Goal: Browse casually

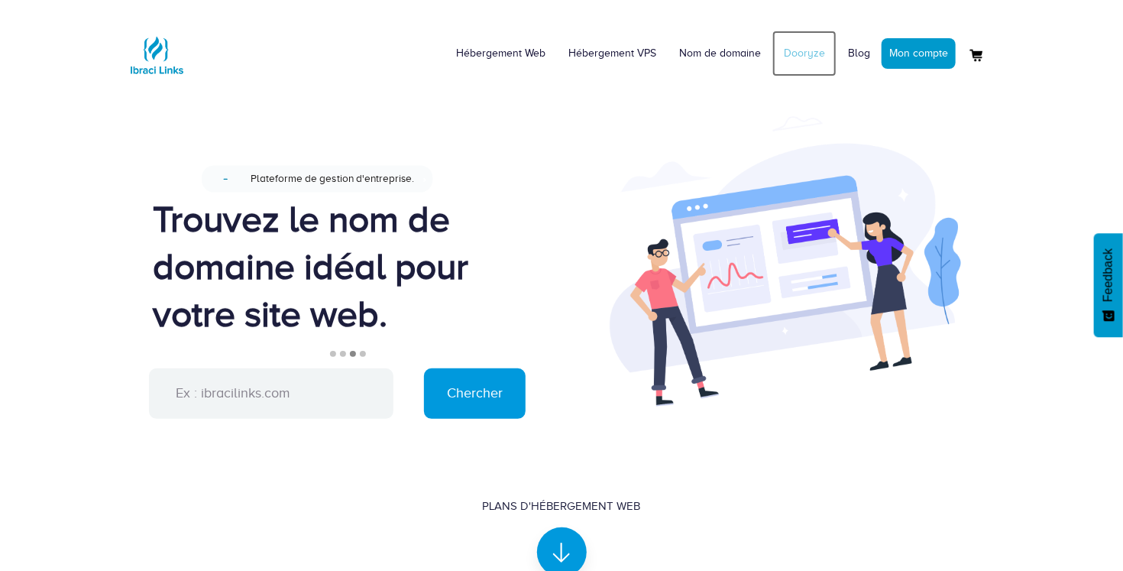
click at [802, 57] on link "Dooryze" at bounding box center [805, 54] width 64 height 46
click at [228, 390] on input "text" at bounding box center [271, 393] width 245 height 50
click at [358, 344] on div "Nouveau Plateforme de gestion d'entreprise. Trouvez le nom de domaine idéal pou…" at bounding box center [346, 265] width 386 height 206
click at [342, 356] on li "2" at bounding box center [343, 354] width 6 height 6
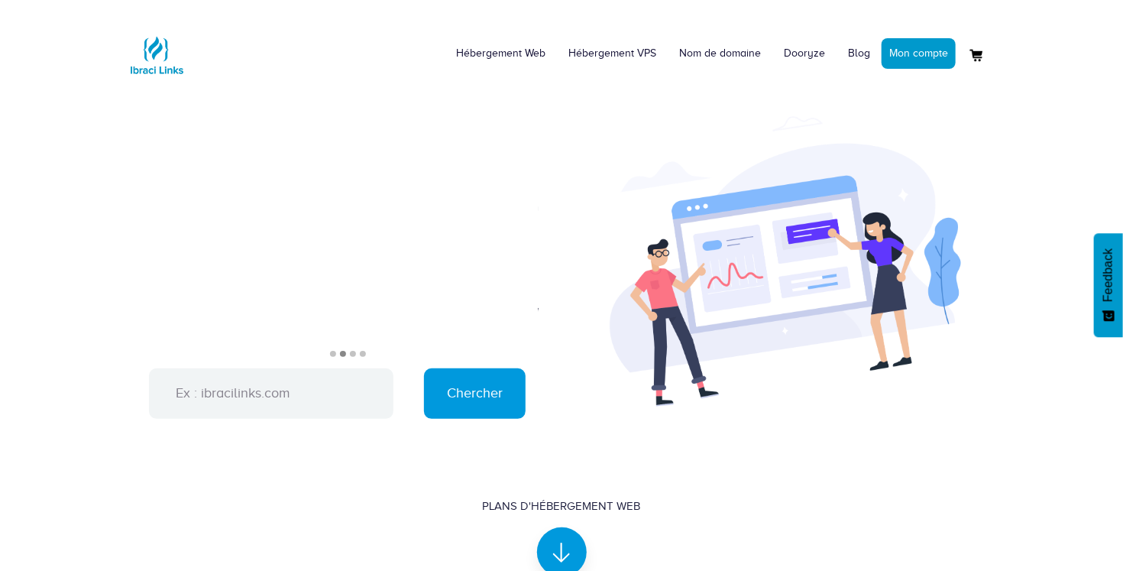
click at [342, 356] on li "2" at bounding box center [343, 354] width 6 height 6
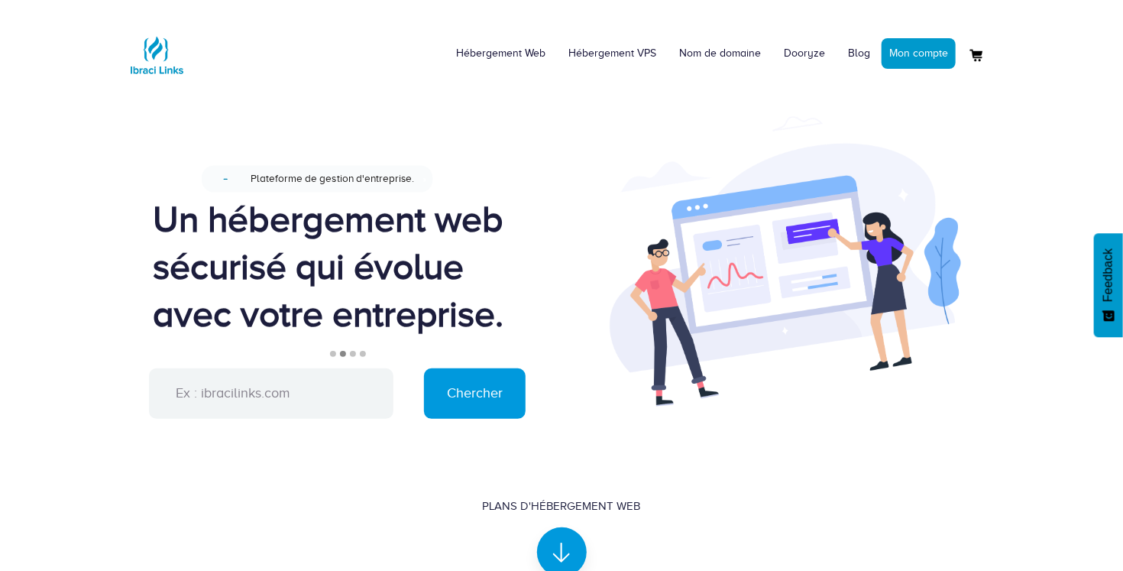
click at [332, 356] on li "1" at bounding box center [333, 354] width 6 height 6
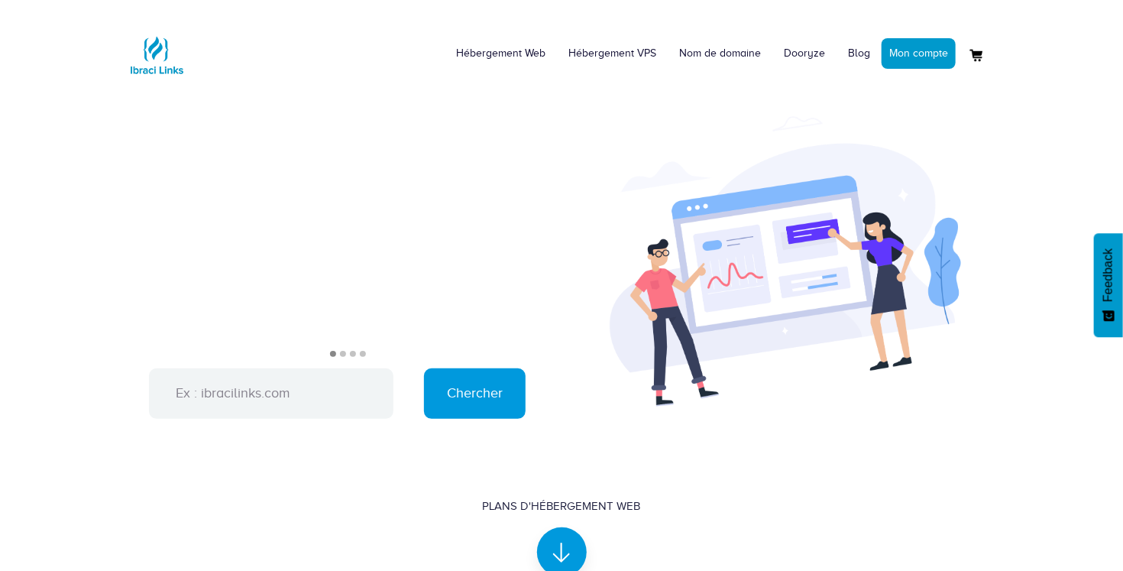
click at [332, 356] on li "1" at bounding box center [333, 354] width 6 height 6
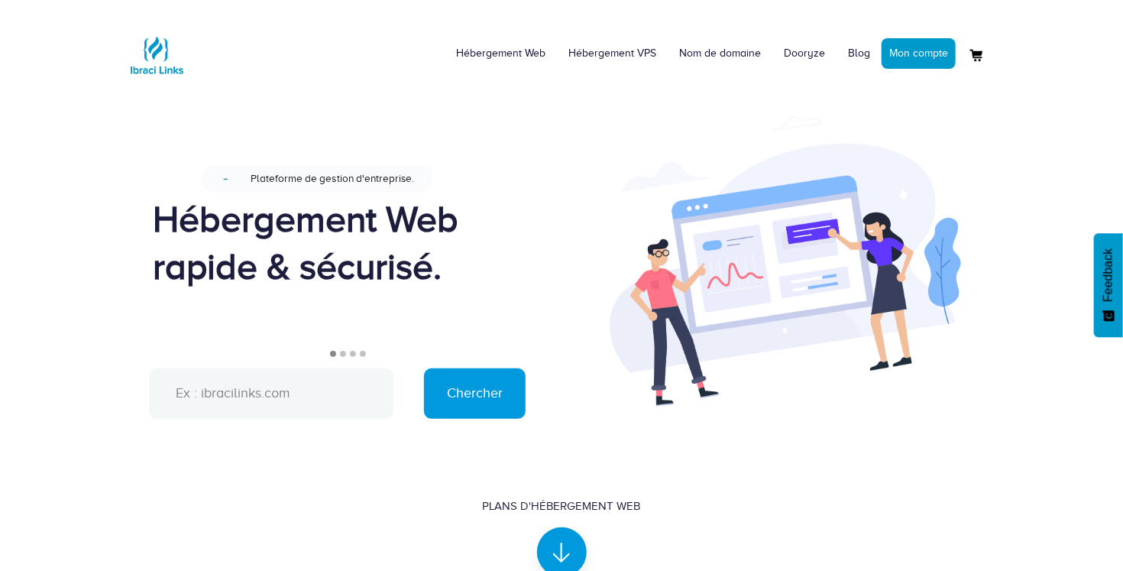
click at [282, 398] on input "text" at bounding box center [271, 393] width 245 height 50
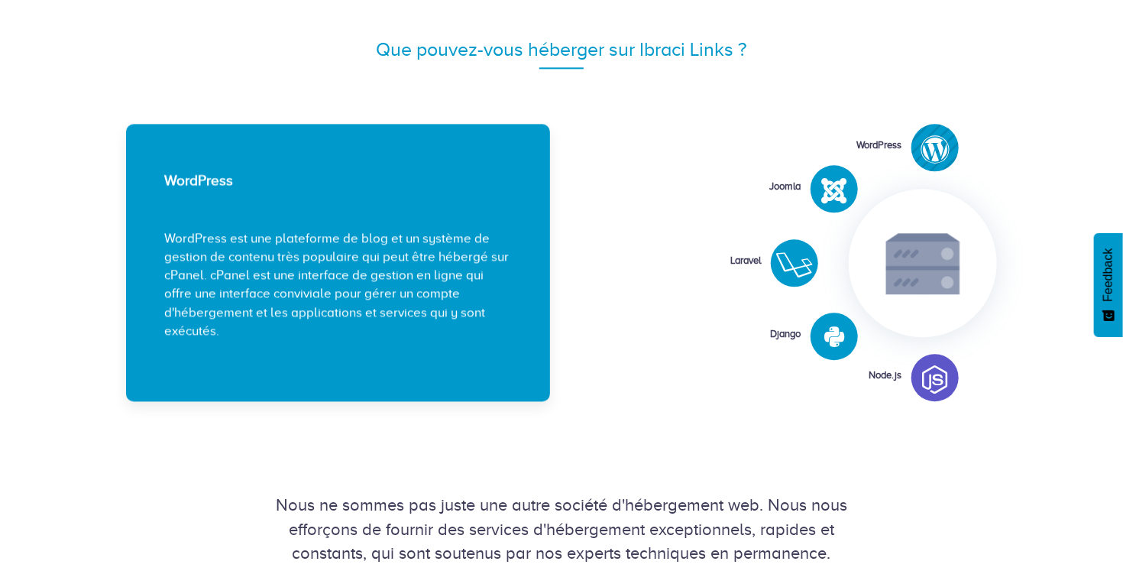
scroll to position [1796, 0]
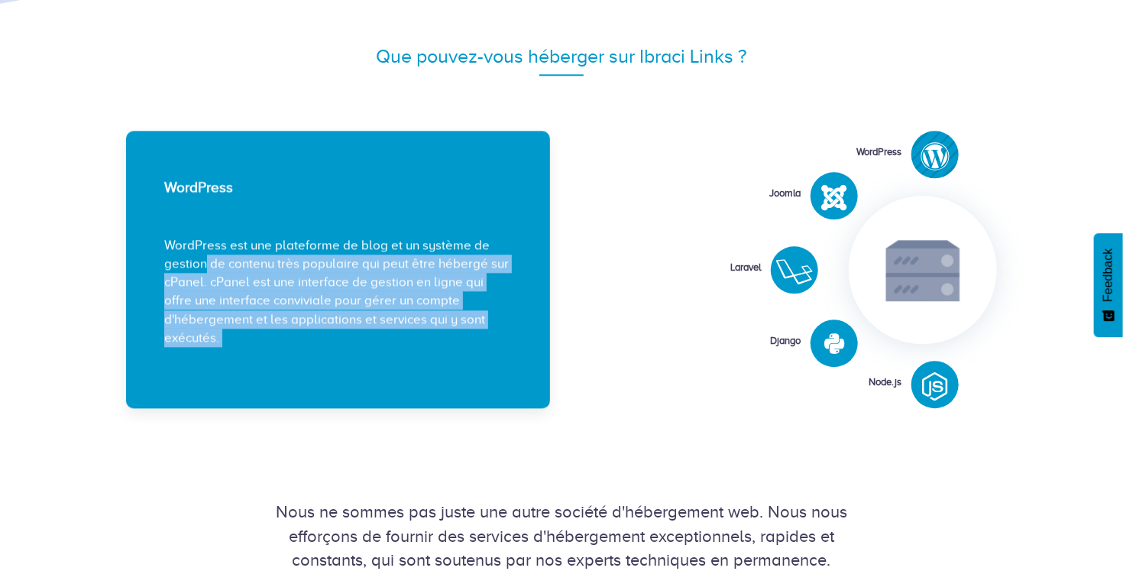
drag, startPoint x: 310, startPoint y: 245, endPoint x: 361, endPoint y: 283, distance: 63.3
click at [361, 283] on div "WordPress WordPress est une plateforme de blog et un système de gestion de cont…" at bounding box center [338, 269] width 424 height 277
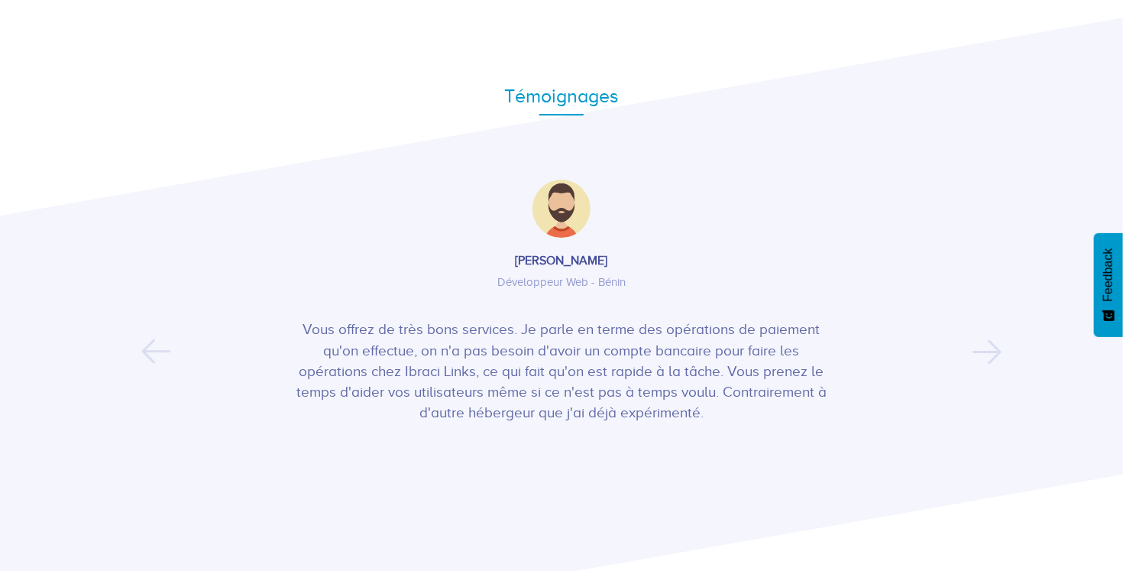
scroll to position [2428, 0]
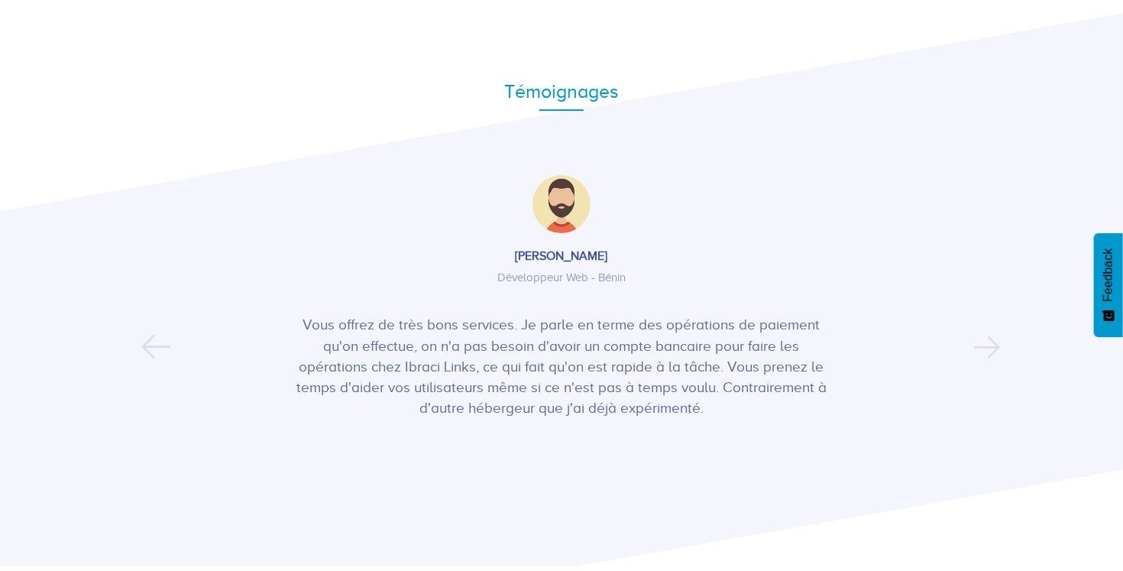
click at [982, 345] on button "Next" at bounding box center [977, 337] width 9 height 23
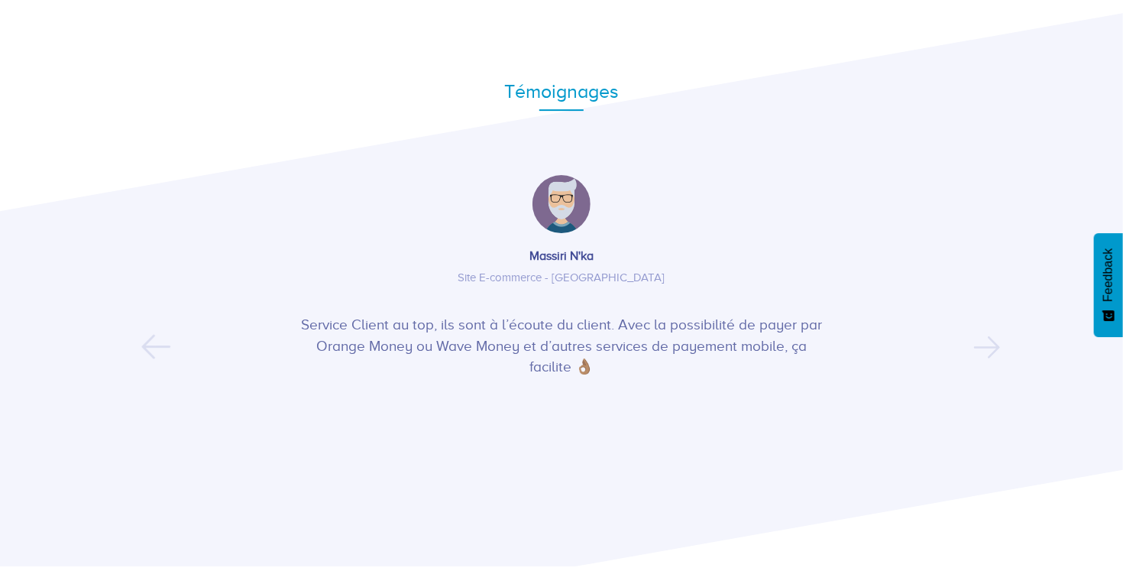
click at [982, 345] on button "Next" at bounding box center [977, 337] width 9 height 23
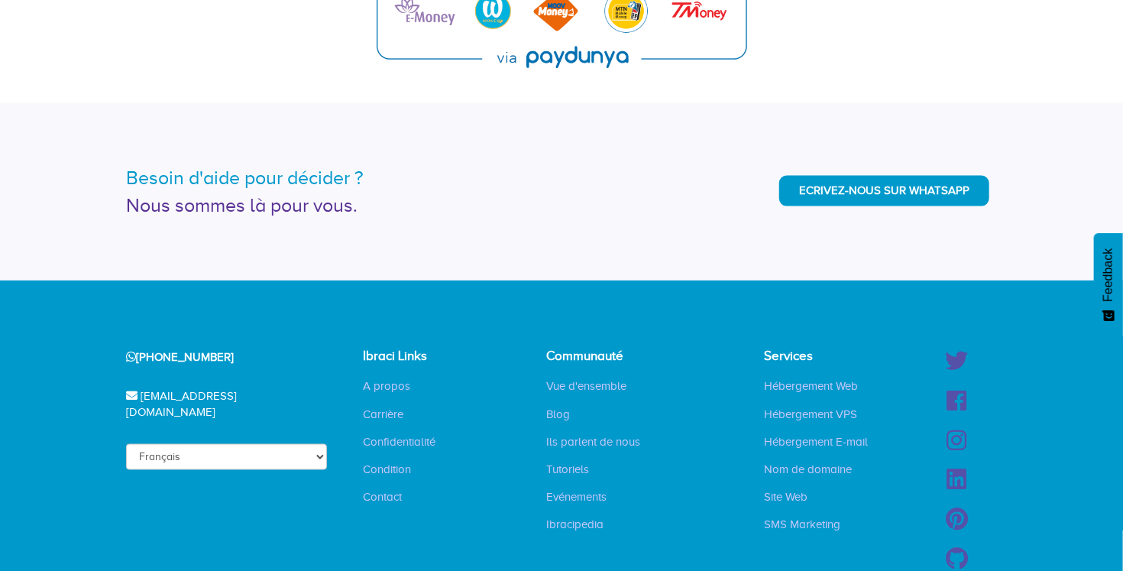
scroll to position [3742, 0]
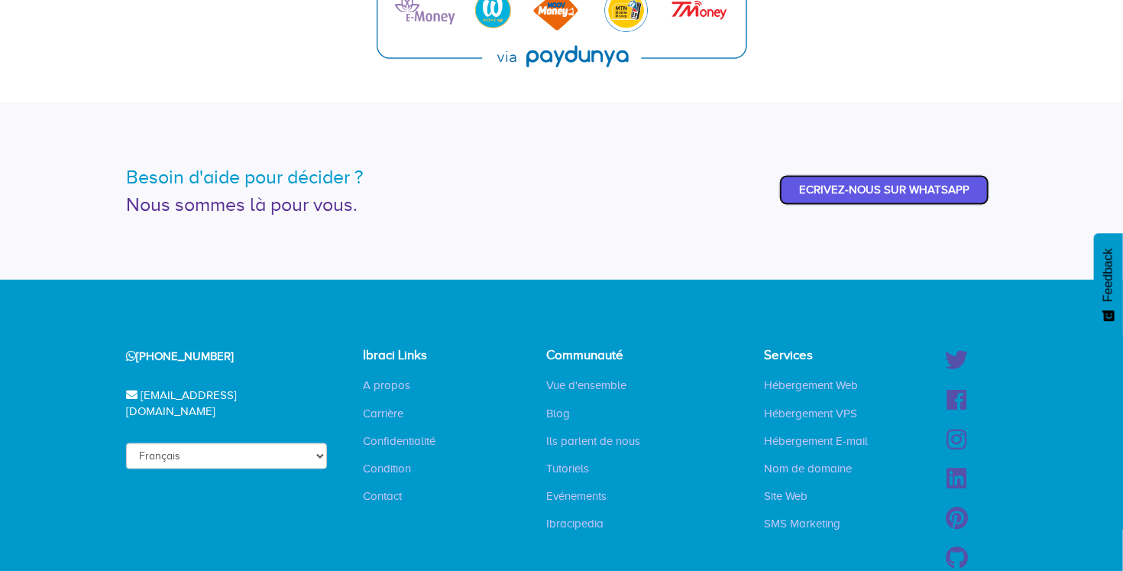
click at [922, 191] on link "Ecrivez-nous sur WhatsApp" at bounding box center [884, 190] width 210 height 30
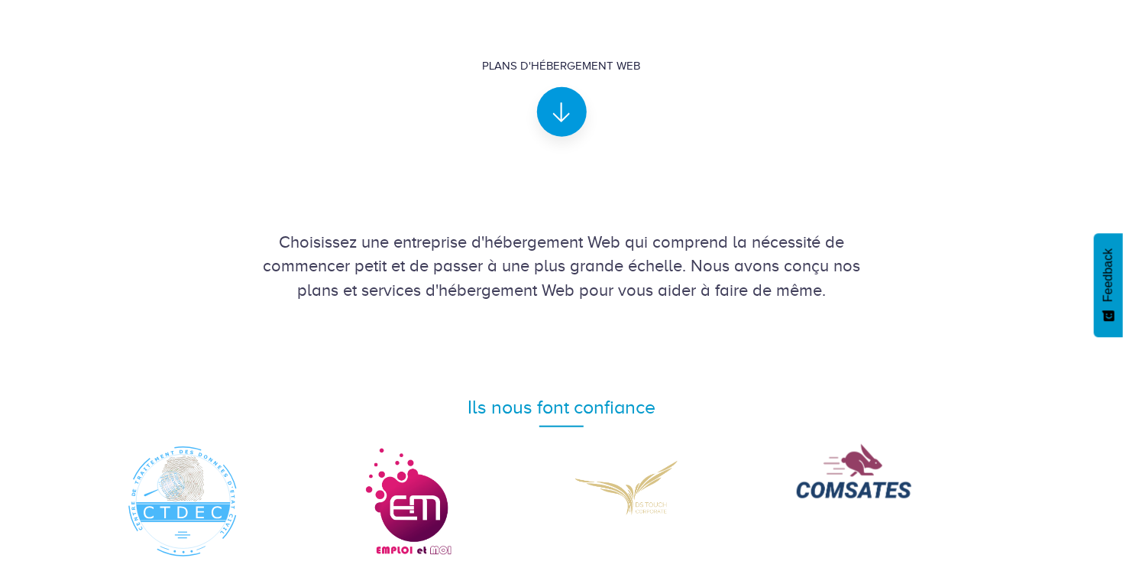
scroll to position [440, 0]
